Goal: Check status: Check status

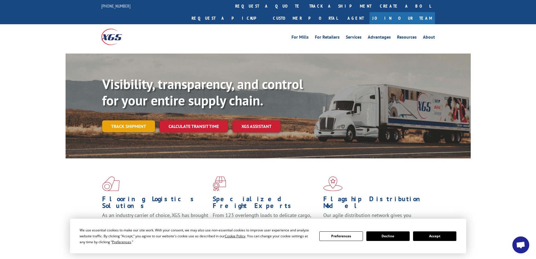
click at [117, 120] on link "Track shipment" at bounding box center [128, 126] width 53 height 12
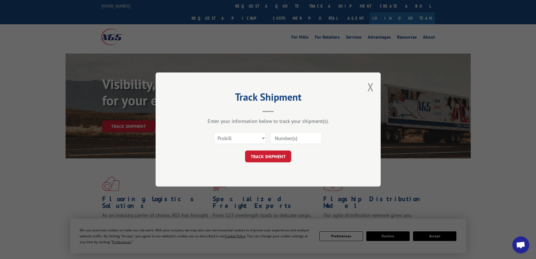
click at [295, 138] on input at bounding box center [296, 138] width 52 height 12
type input "2830993"
click at [276, 155] on button "TRACK SHIPMENT" at bounding box center [268, 156] width 46 height 12
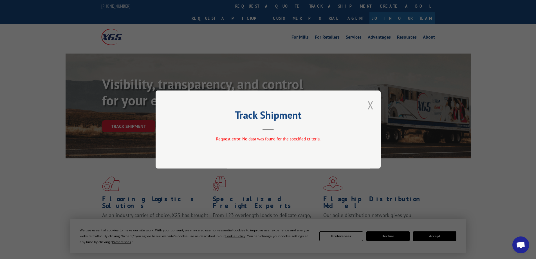
click at [369, 104] on button "Close modal" at bounding box center [371, 104] width 6 height 15
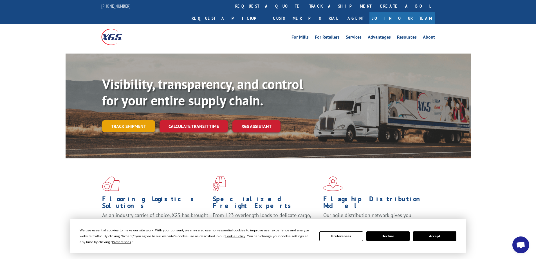
click at [122, 120] on link "Track shipment" at bounding box center [128, 126] width 53 height 12
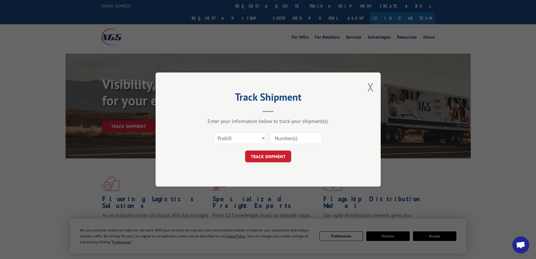
click at [285, 138] on input at bounding box center [296, 138] width 52 height 12
type input "17664047"
click at [269, 156] on button "TRACK SHIPMENT" at bounding box center [268, 156] width 46 height 12
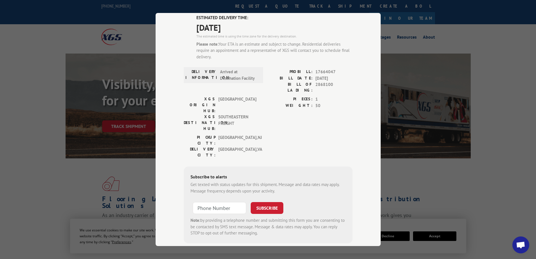
scroll to position [47, 0]
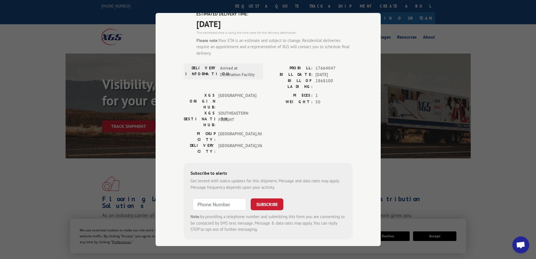
type input "+1 (___) ___-____"
click at [222, 198] on input "+1 (___) ___-____" at bounding box center [219, 204] width 53 height 12
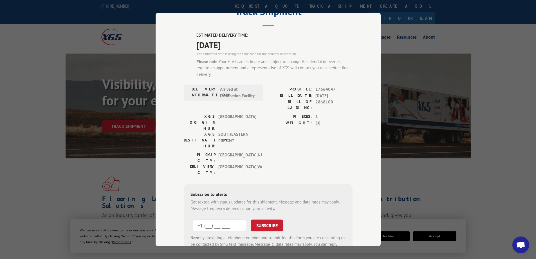
scroll to position [0, 0]
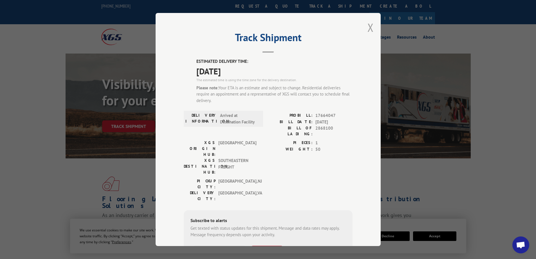
click at [368, 29] on button "Close modal" at bounding box center [371, 27] width 6 height 15
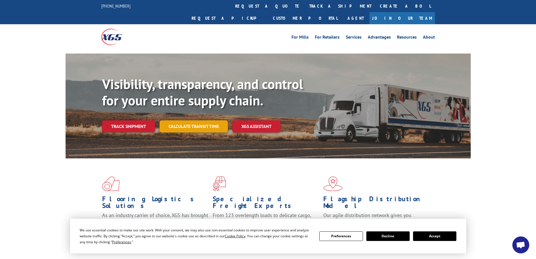
click at [184, 120] on link "Calculate transit time" at bounding box center [194, 126] width 68 height 12
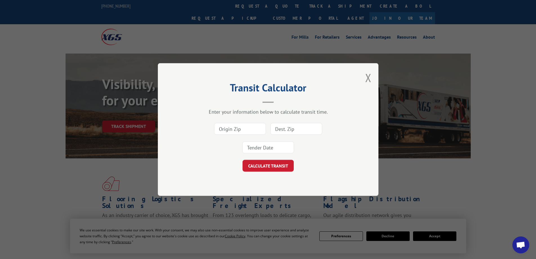
click at [367, 76] on button "Close modal" at bounding box center [368, 77] width 6 height 15
